Goal: Information Seeking & Learning: Get advice/opinions

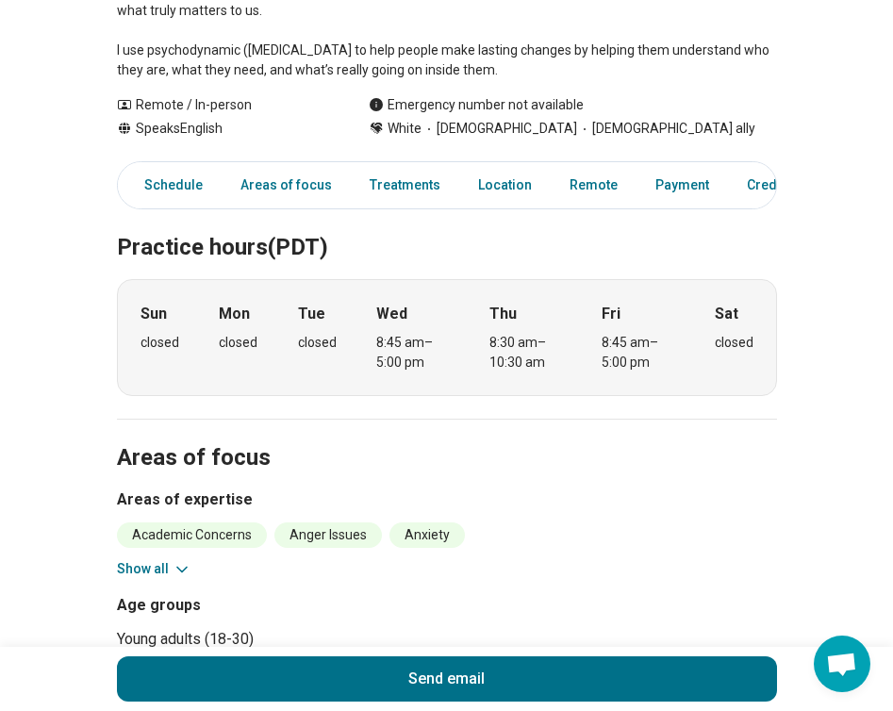
scroll to position [441, 0]
click at [157, 561] on button "Show all" at bounding box center [154, 568] width 75 height 20
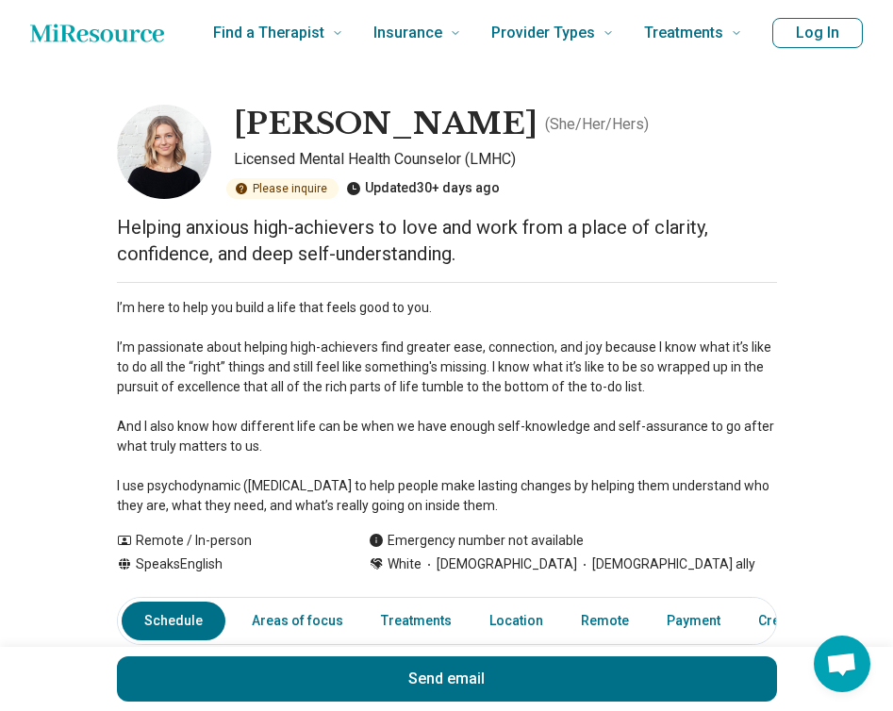
scroll to position [0, 0]
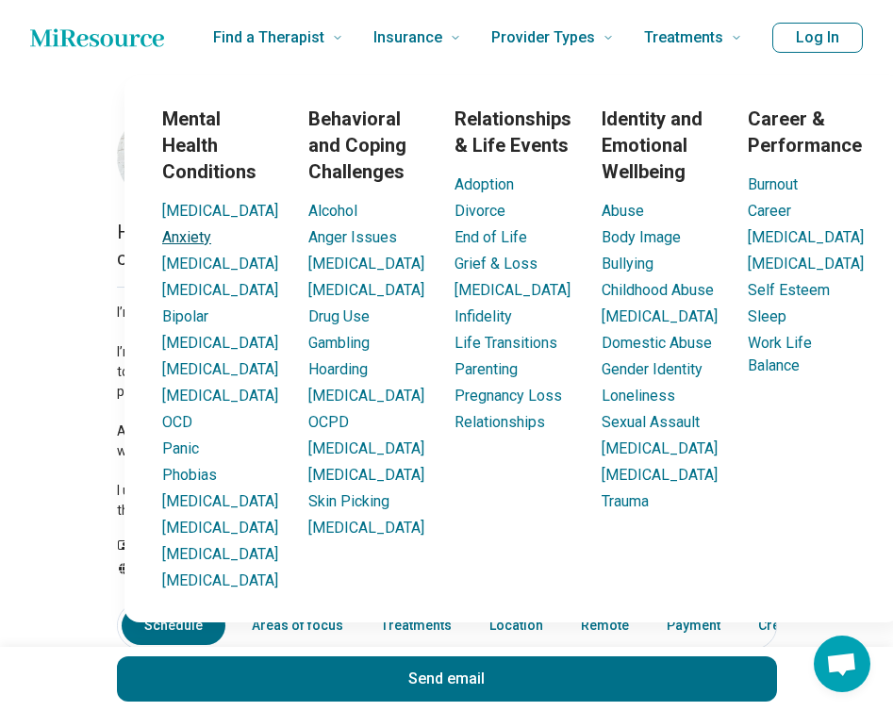
click at [203, 238] on link "Anxiety" at bounding box center [186, 237] width 49 height 18
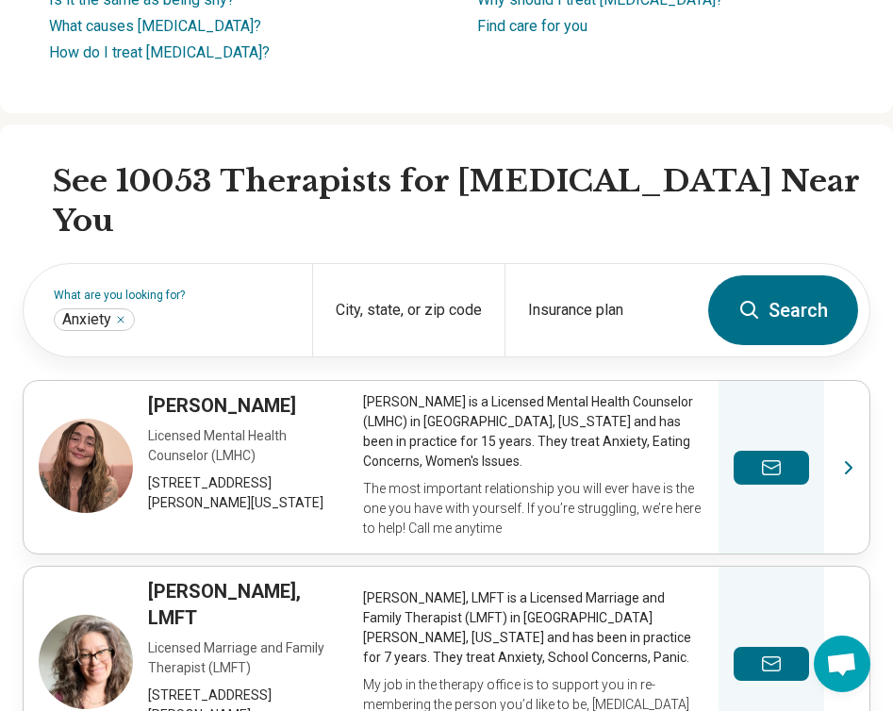
scroll to position [489, 0]
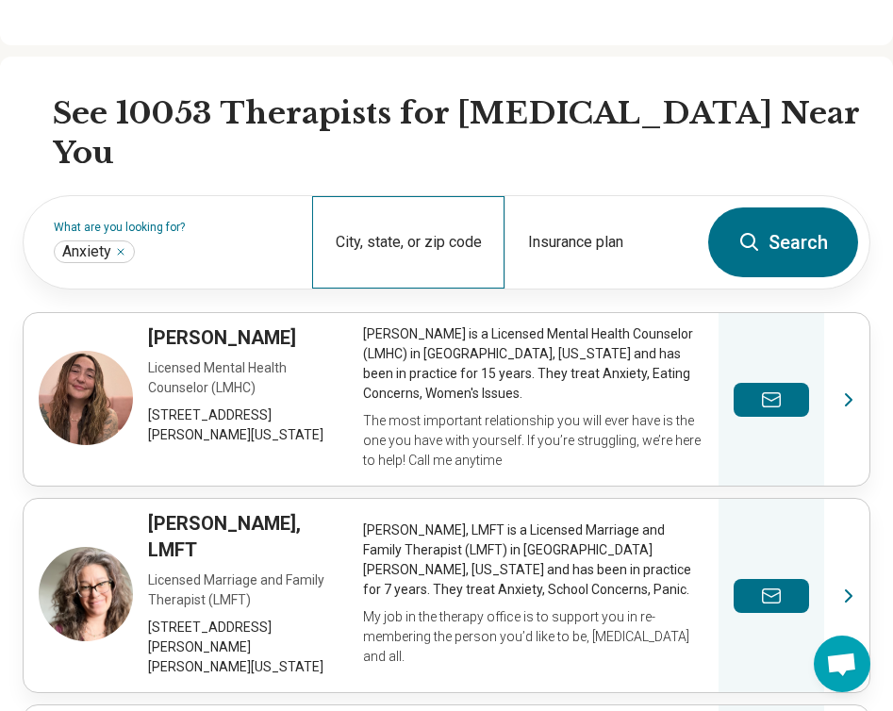
click at [430, 196] on div "City, state, or zip code" at bounding box center [408, 242] width 192 height 92
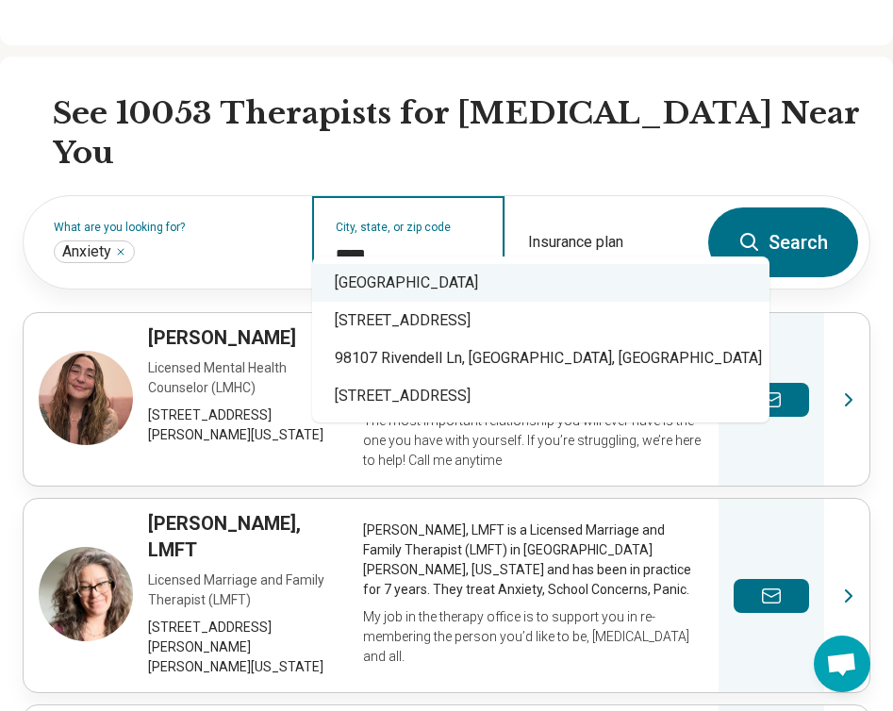
click at [429, 270] on div "[GEOGRAPHIC_DATA]" at bounding box center [540, 283] width 457 height 38
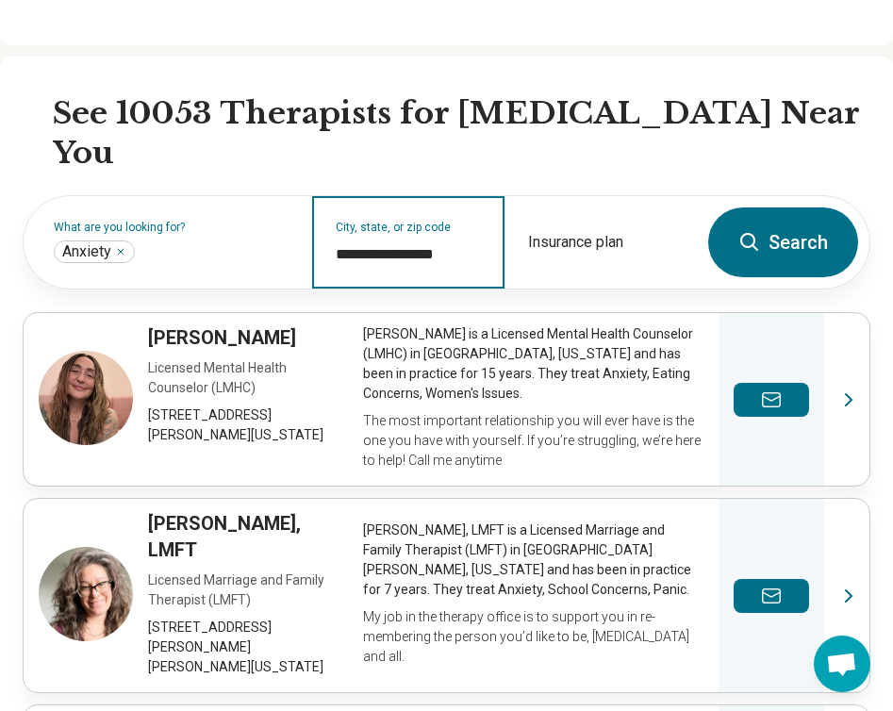
type input "**********"
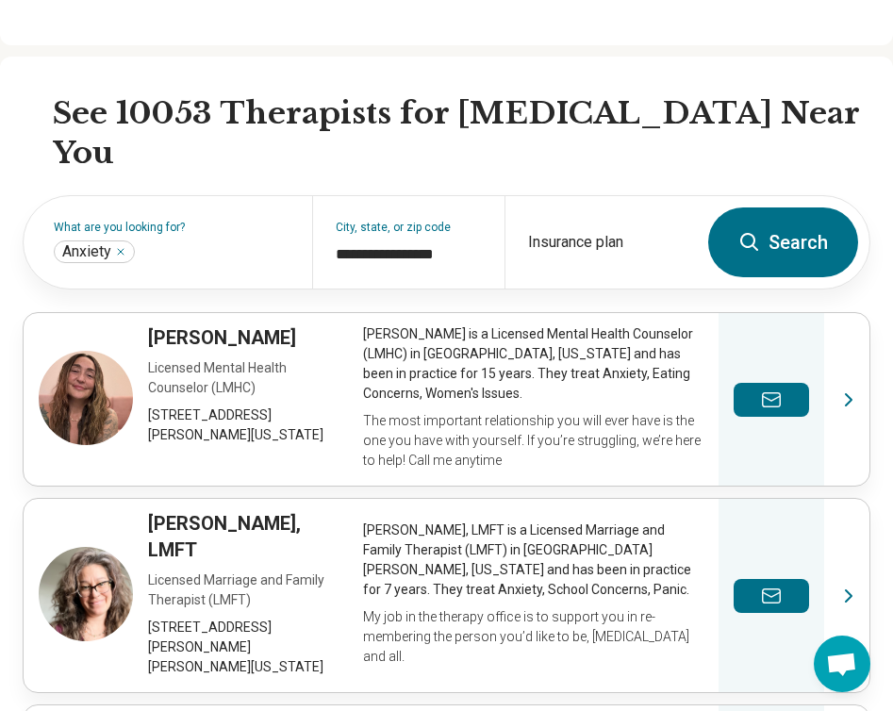
click at [748, 231] on icon at bounding box center [749, 242] width 23 height 23
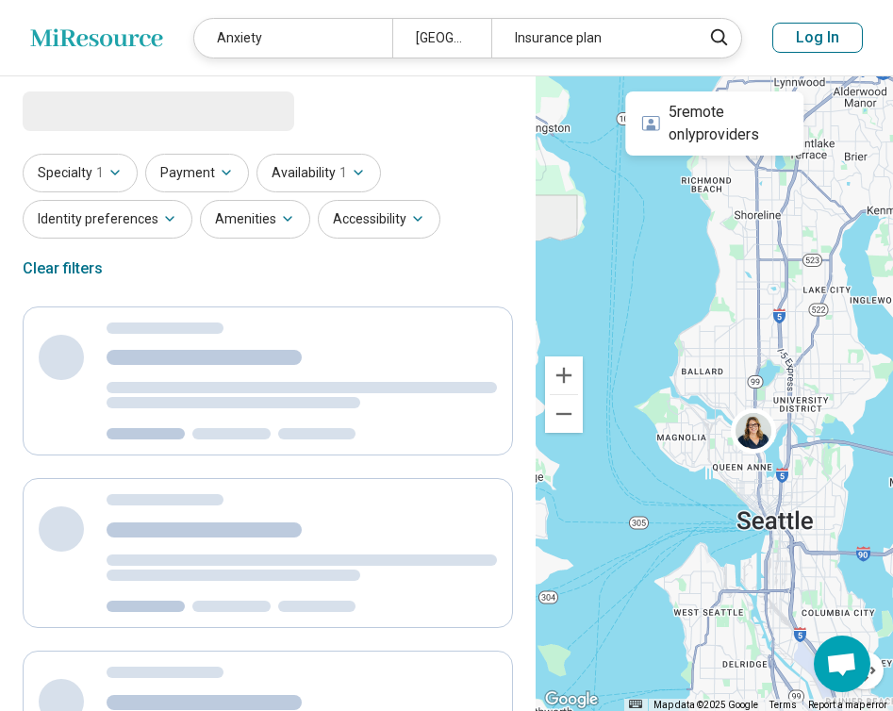
select select "***"
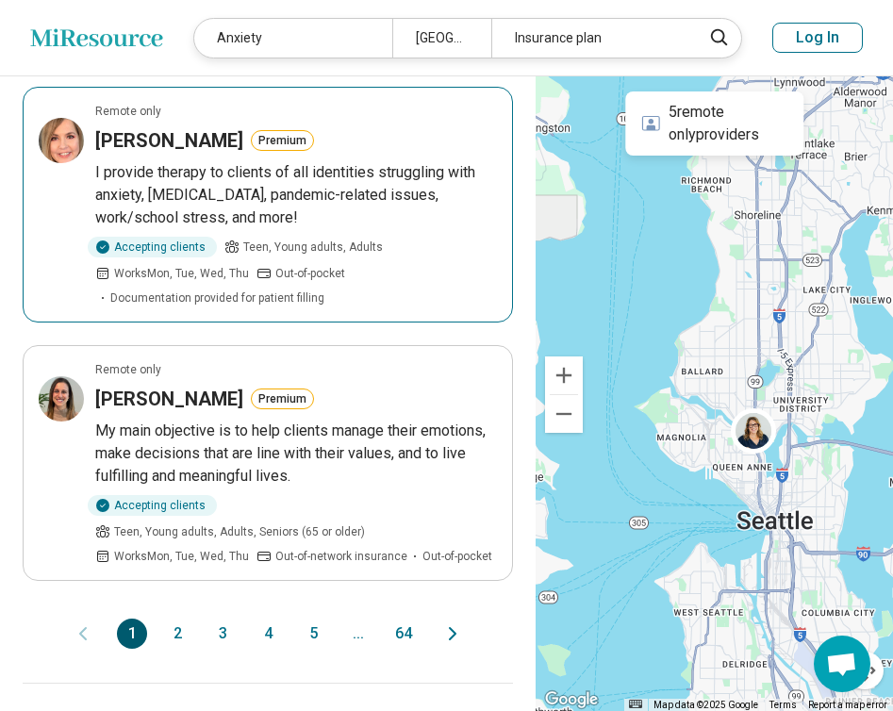
scroll to position [2597, 0]
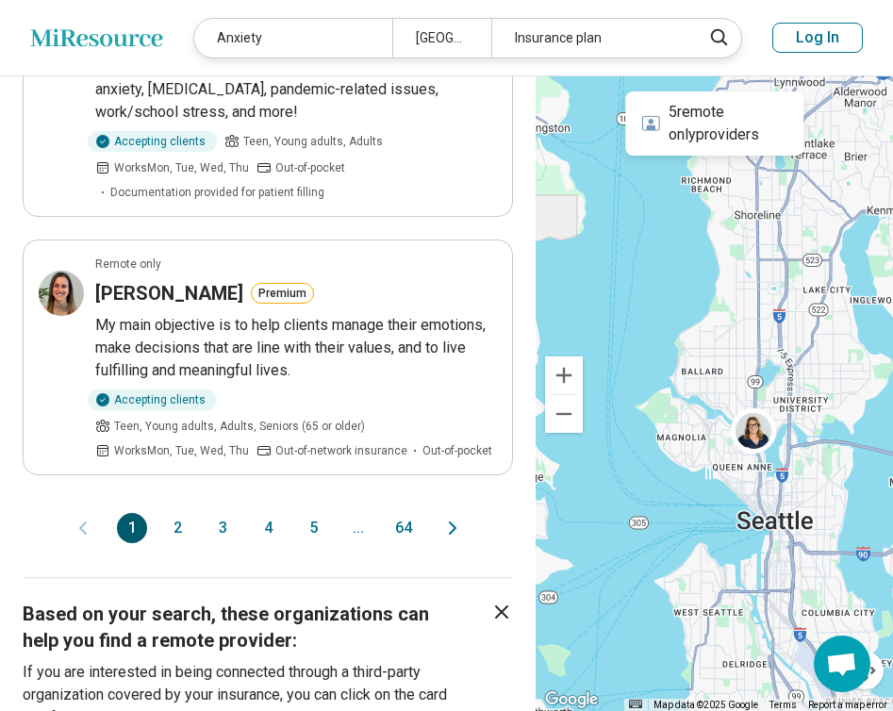
click at [174, 513] on button "2" at bounding box center [177, 528] width 30 height 30
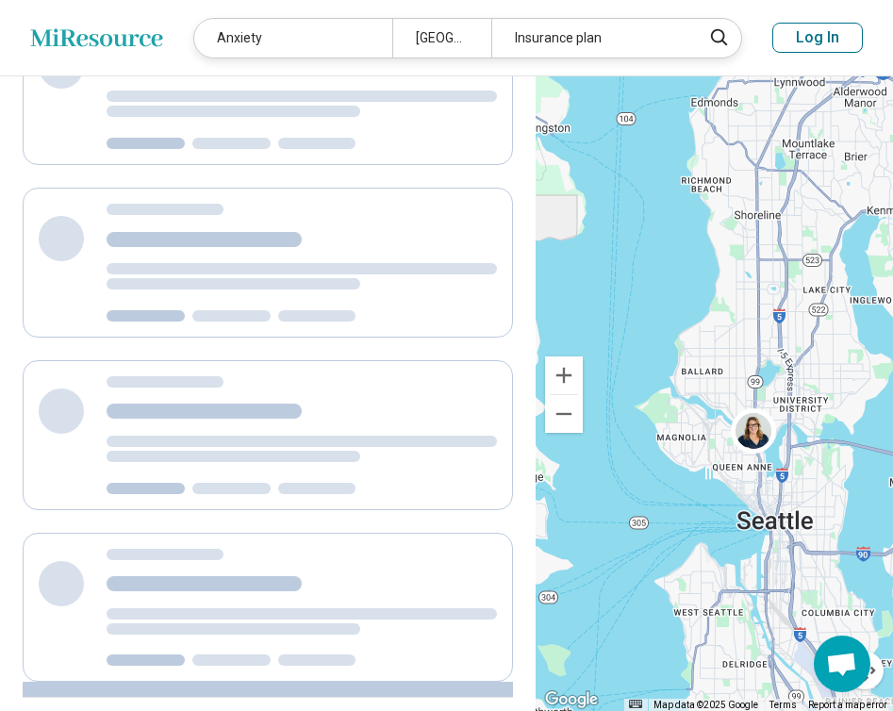
scroll to position [0, 0]
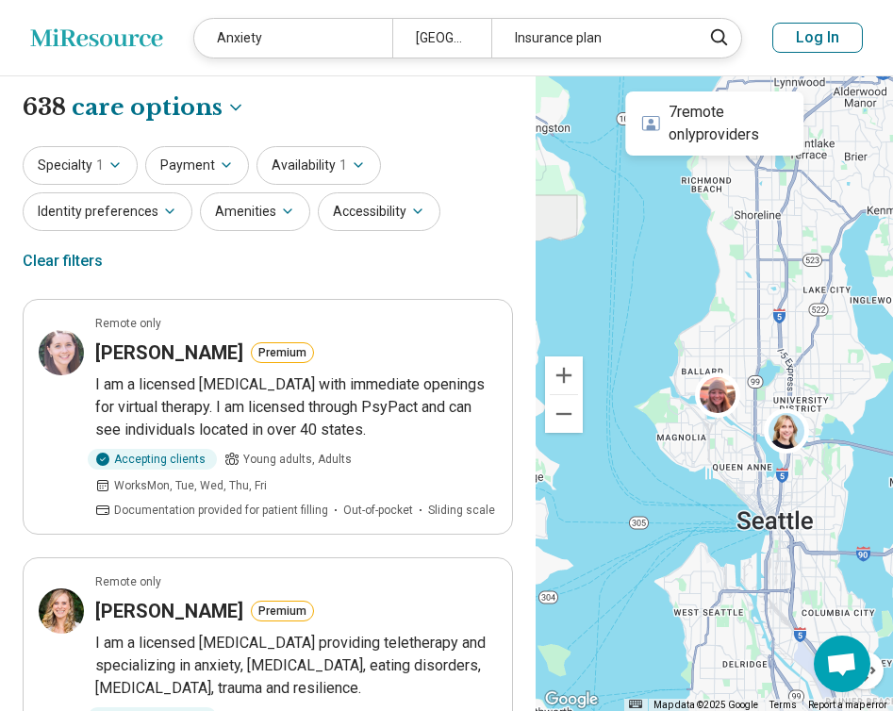
click at [155, 237] on div "Specialty 1 Payment Availability 1 Identity preferences Amenities Accessibility…" at bounding box center [268, 215] width 490 height 138
click at [155, 207] on button "Identity preferences" at bounding box center [108, 211] width 170 height 39
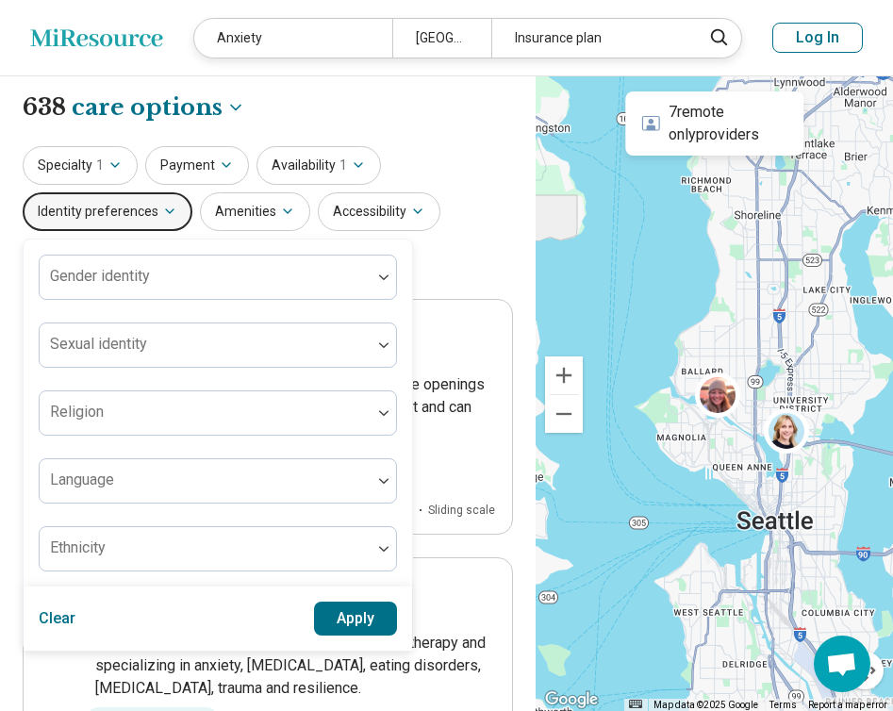
click at [155, 207] on button "Identity preferences" at bounding box center [108, 211] width 170 height 39
click at [243, 226] on button "Amenities" at bounding box center [255, 211] width 110 height 39
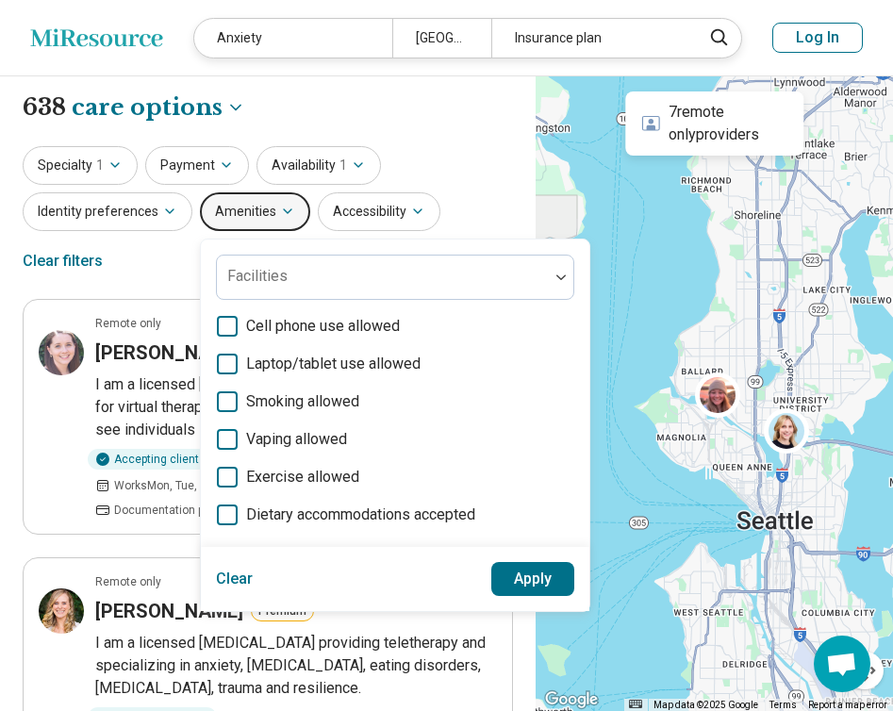
click at [243, 226] on button "Amenities" at bounding box center [255, 211] width 110 height 39
click at [280, 207] on icon "button" at bounding box center [287, 211] width 15 height 15
click at [465, 193] on div "Specialty 1 Payment Availability 1 Identity preferences Amenities Facilities Ce…" at bounding box center [268, 215] width 490 height 138
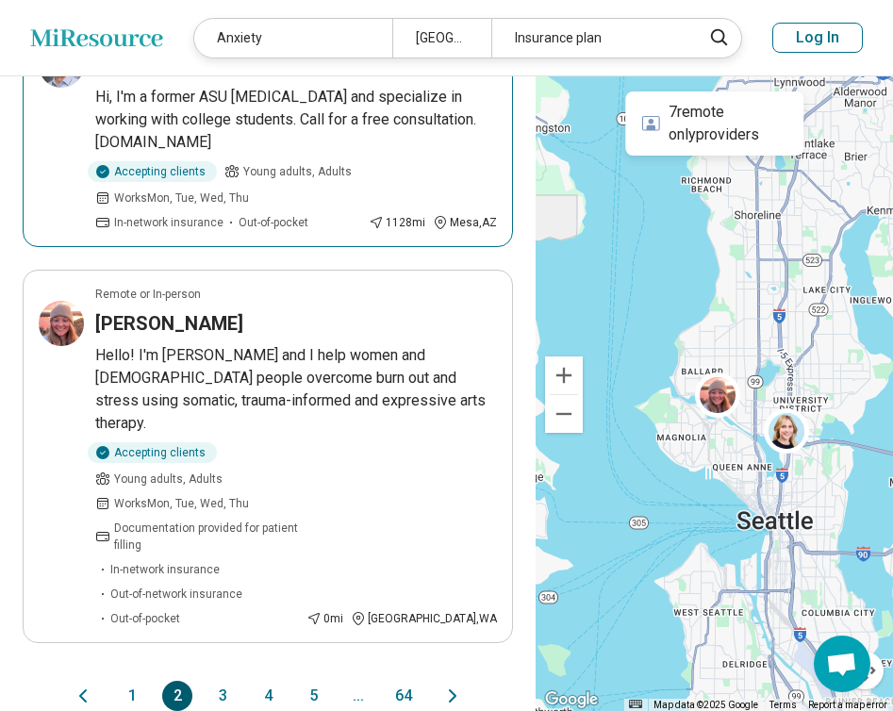
scroll to position [2478, 0]
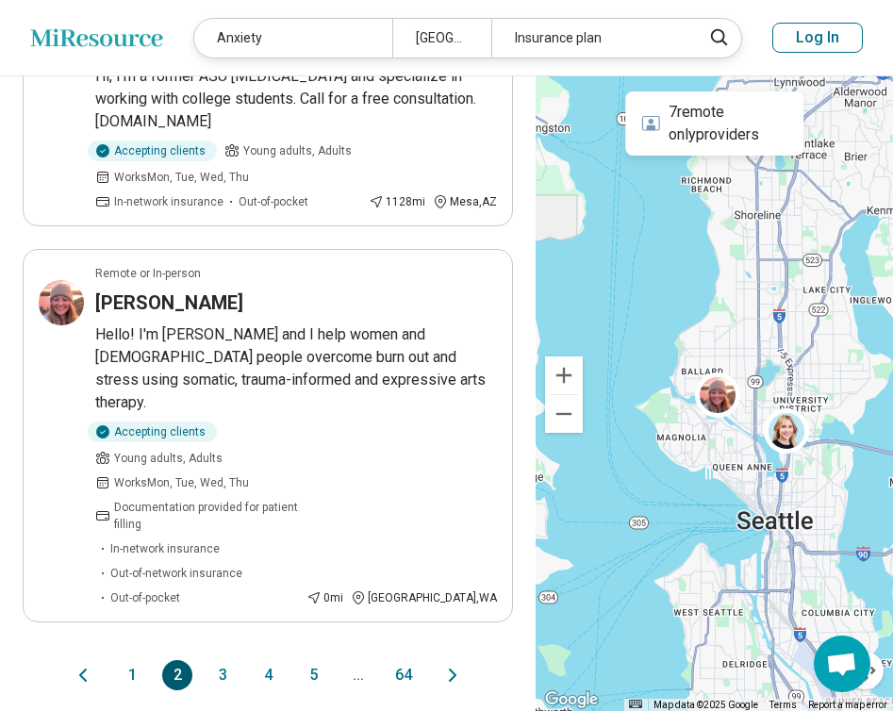
click at [226, 660] on button "3" at bounding box center [222, 675] width 30 height 30
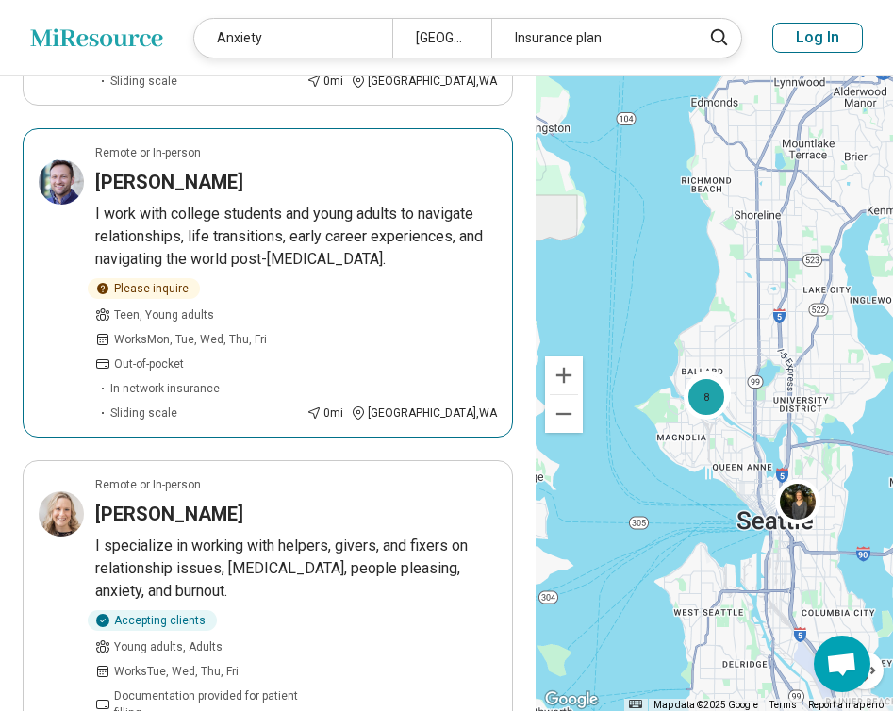
scroll to position [855, 0]
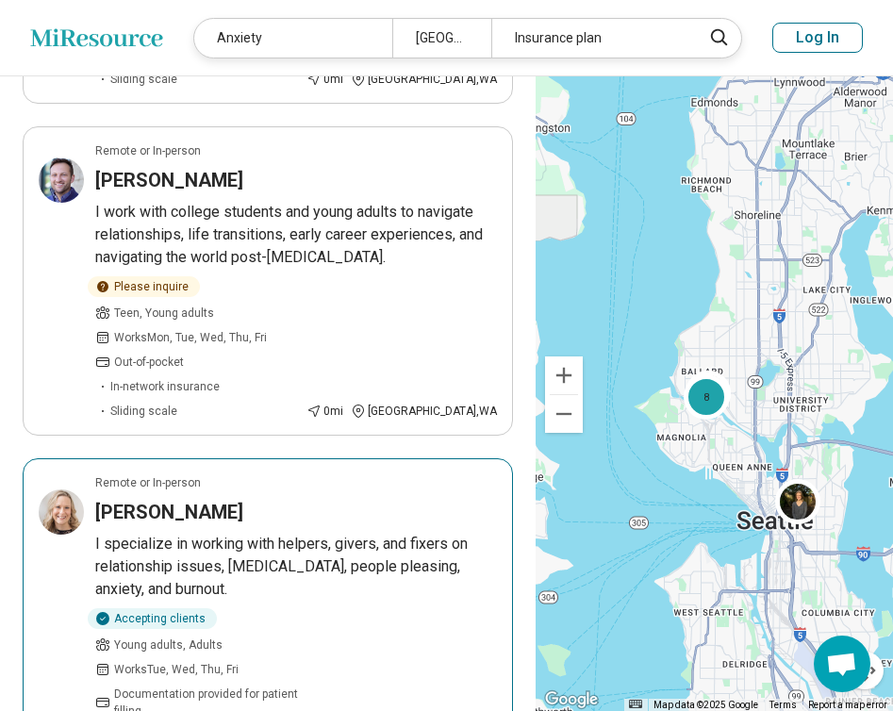
click at [396, 533] on p "I specialize in working with helpers, givers, and fixers on relationship issues…" at bounding box center [296, 567] width 402 height 68
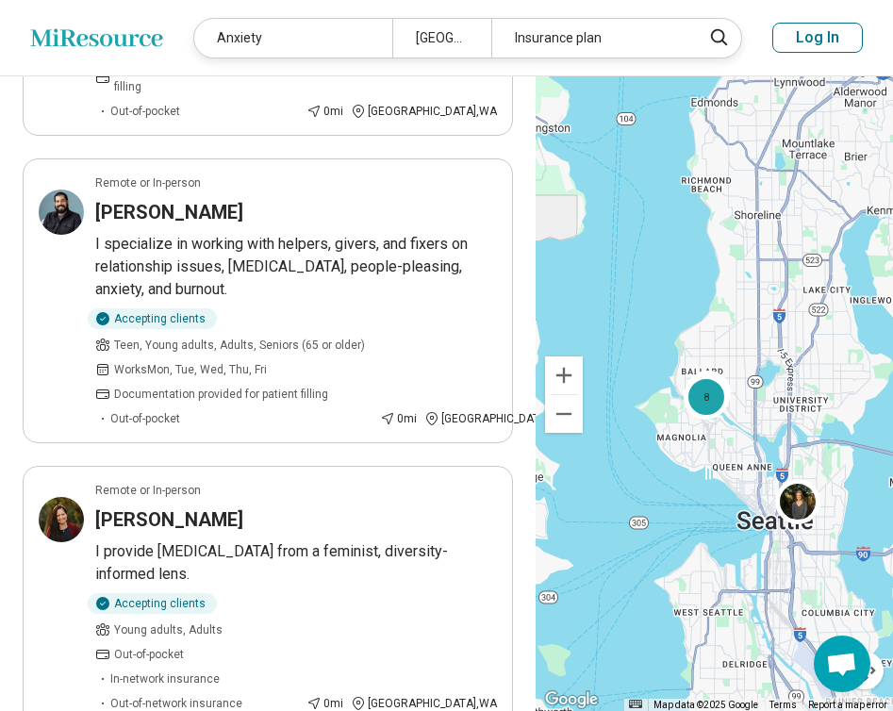
scroll to position [2391, 0]
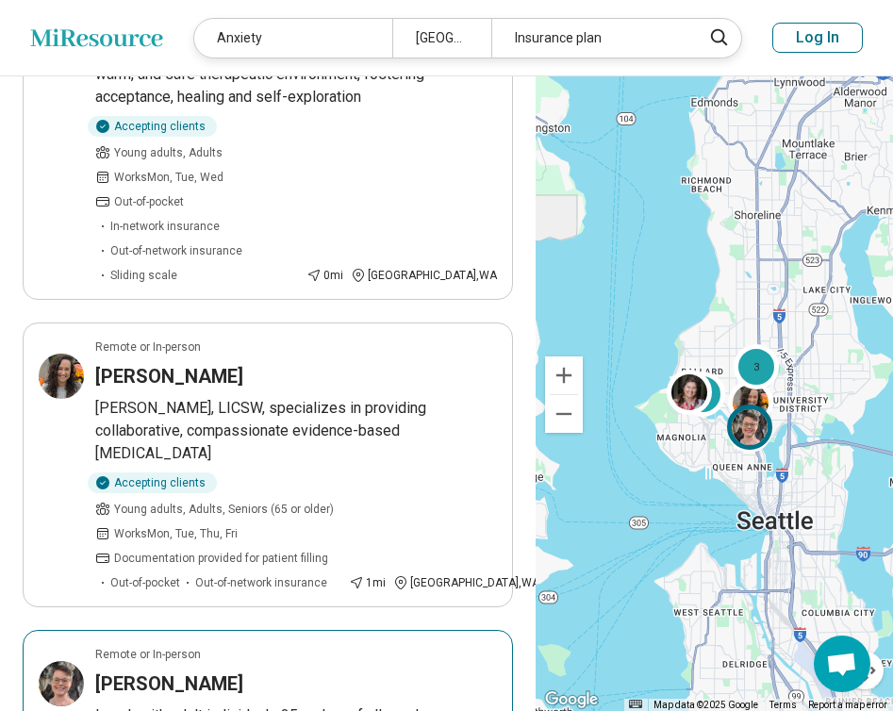
scroll to position [982, 0]
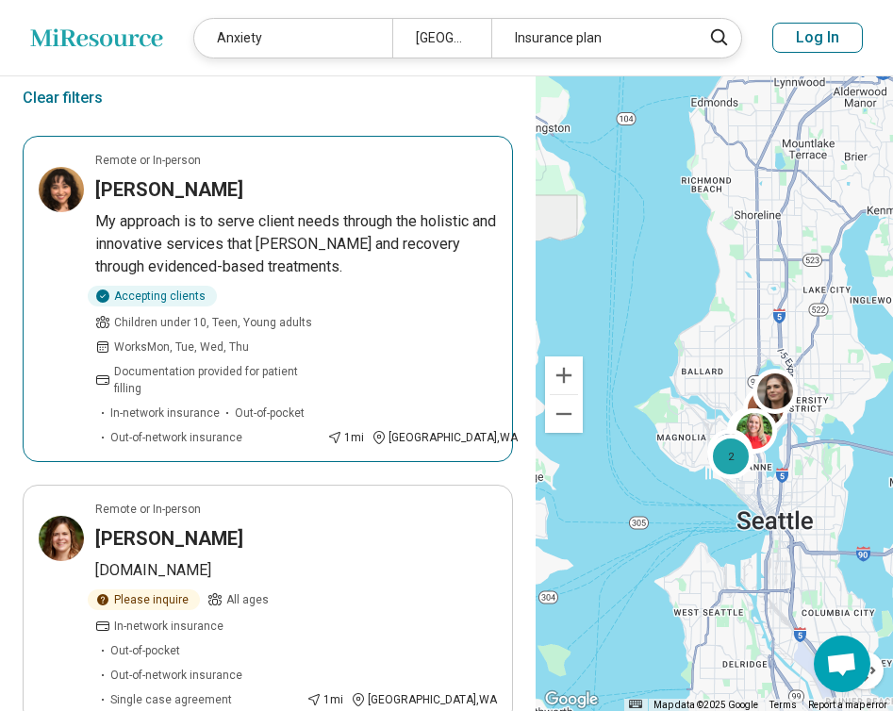
scroll to position [494, 0]
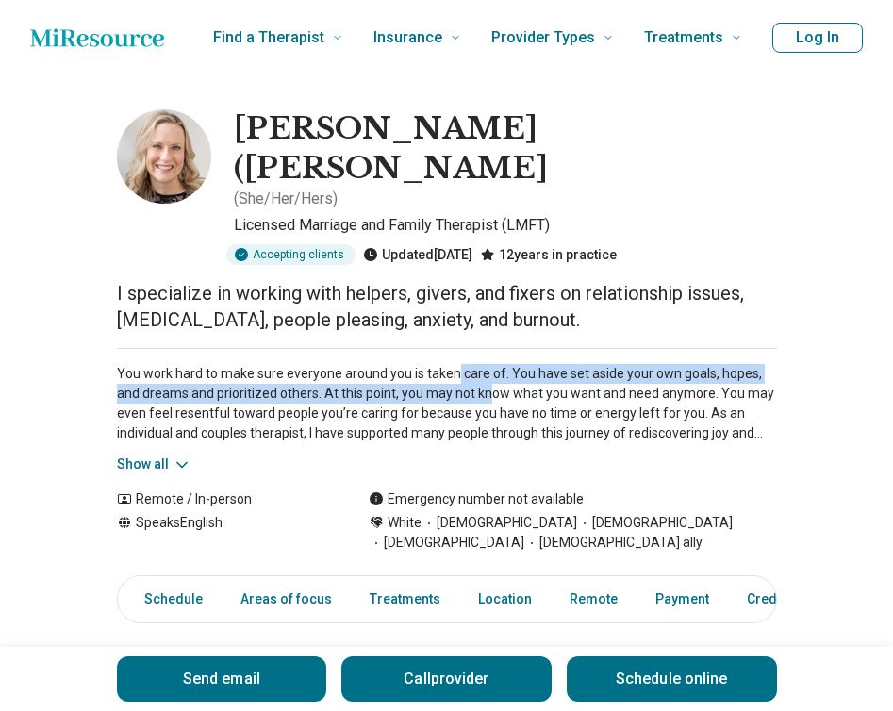
drag, startPoint x: 454, startPoint y: 307, endPoint x: 462, endPoint y: 328, distance: 22.4
click at [461, 364] on p "You work hard to make sure everyone around you is taken care of. You have set a…" at bounding box center [447, 403] width 660 height 79
click at [462, 364] on p "You work hard to make sure everyone around you is taken care of. You have set a…" at bounding box center [447, 403] width 660 height 79
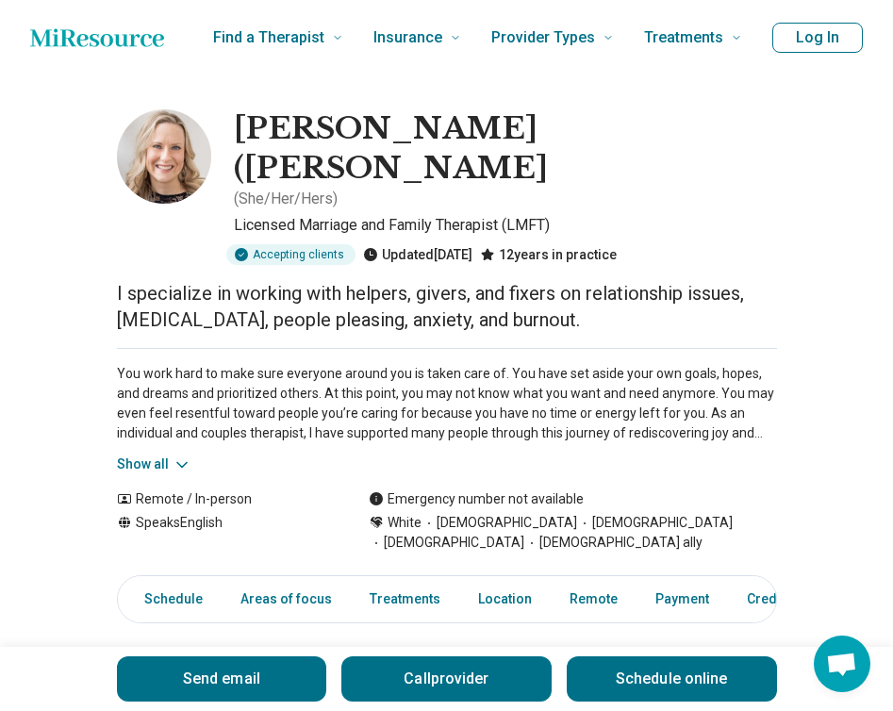
click at [178, 456] on icon at bounding box center [182, 465] width 19 height 19
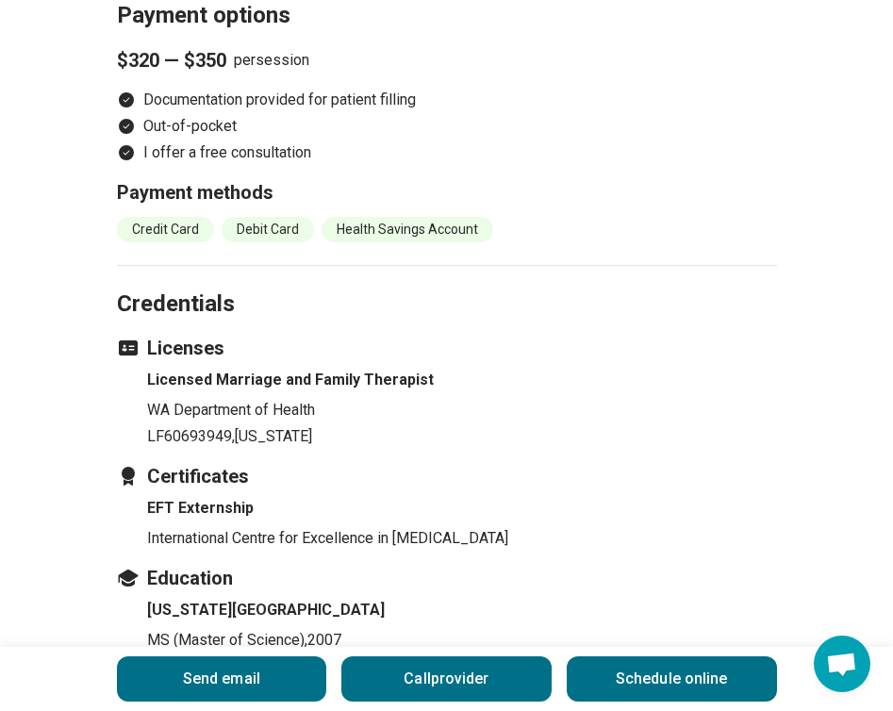
scroll to position [2487, 0]
